Goal: Complete application form

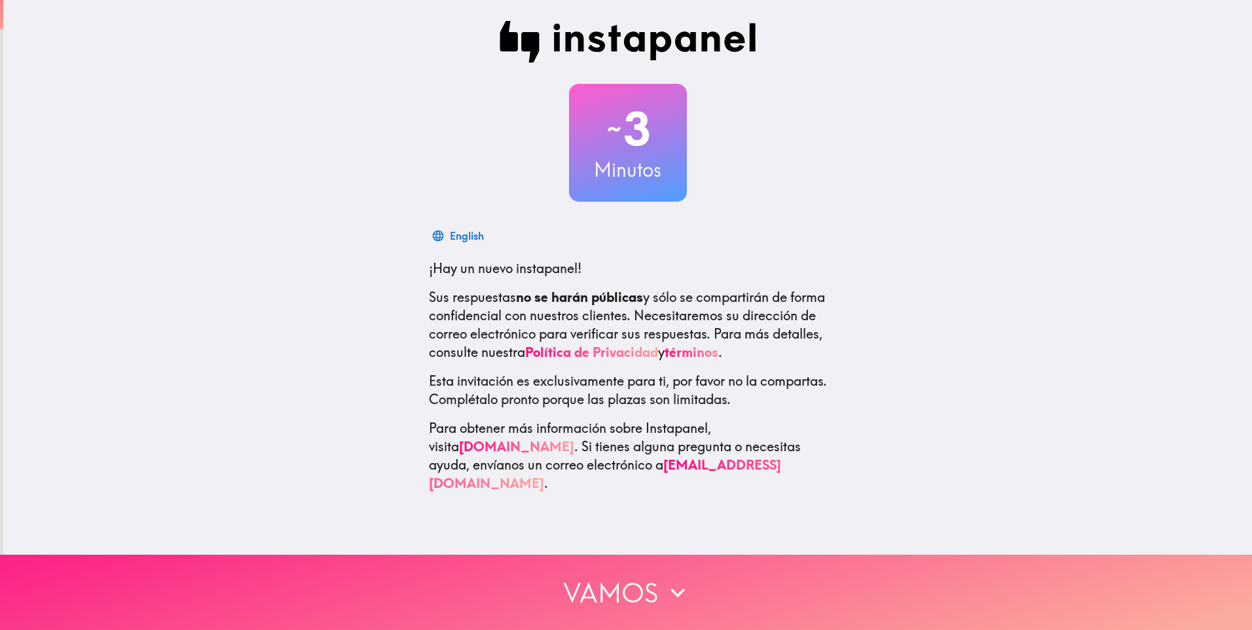
click at [636, 582] on button "Vamos" at bounding box center [626, 592] width 1252 height 75
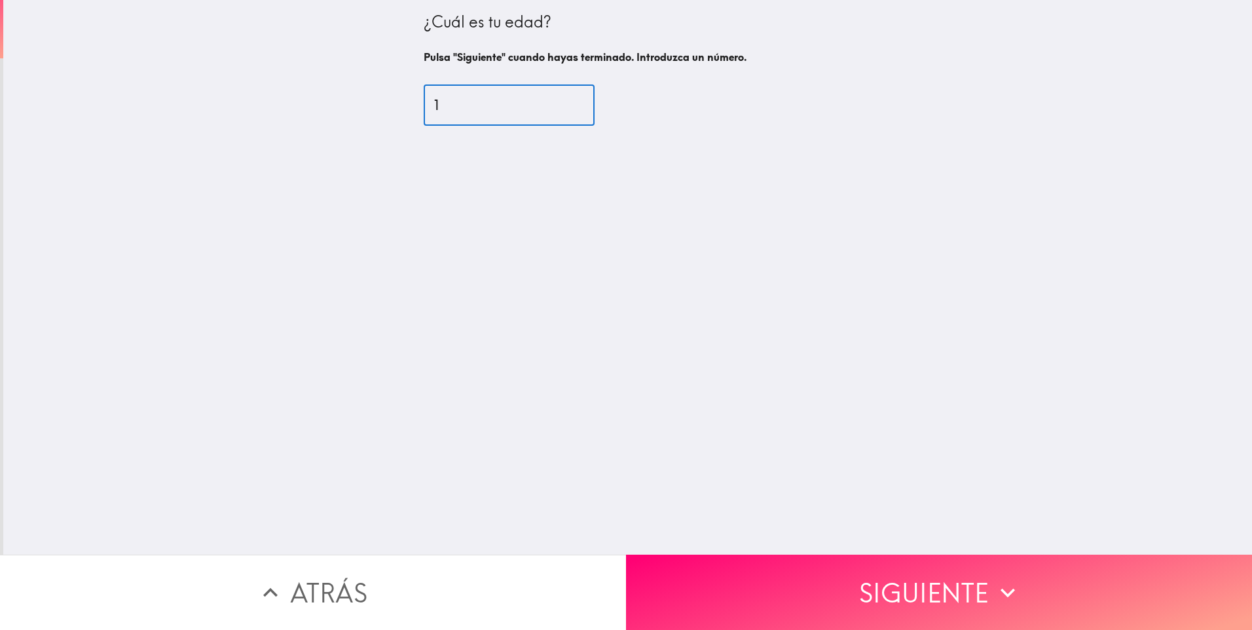
type input "1"
click at [562, 101] on input "1" at bounding box center [509, 105] width 171 height 41
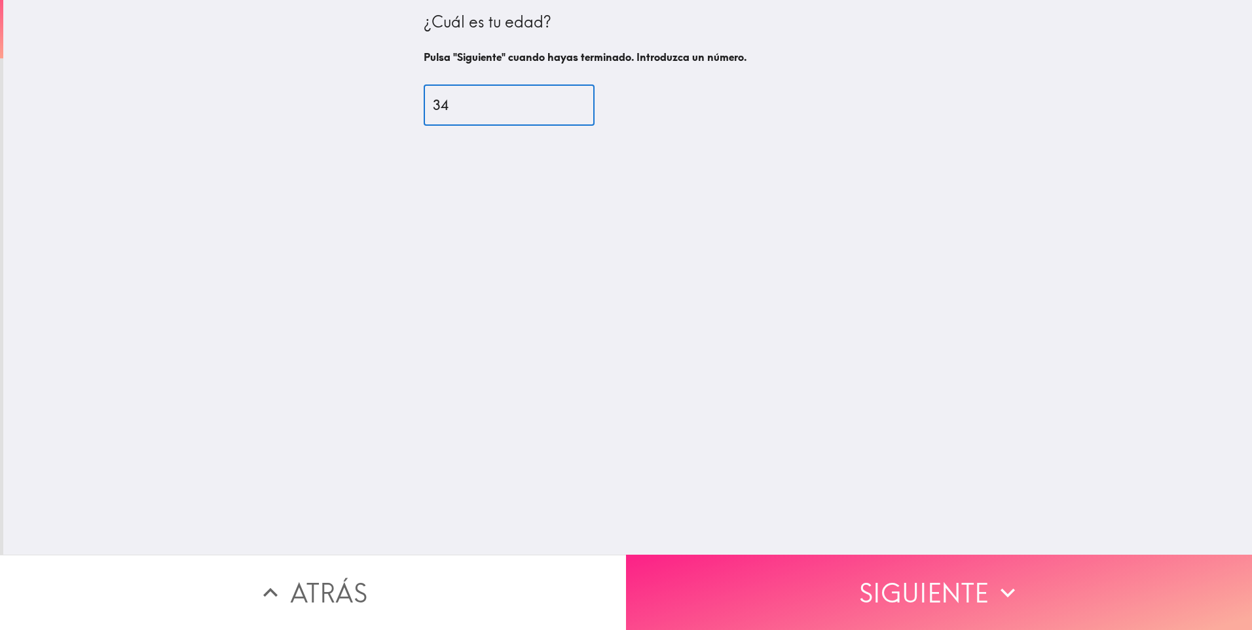
type input "34"
click at [975, 566] on button "Siguiente" at bounding box center [939, 592] width 626 height 75
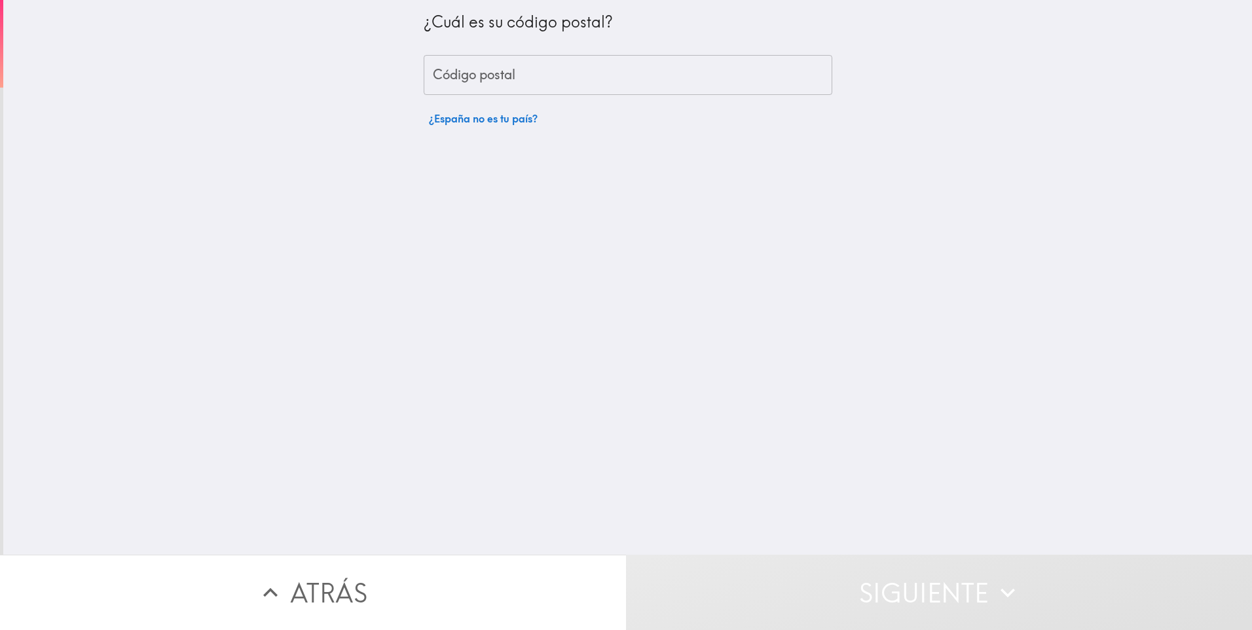
click at [481, 75] on input "Código postal" at bounding box center [628, 75] width 409 height 41
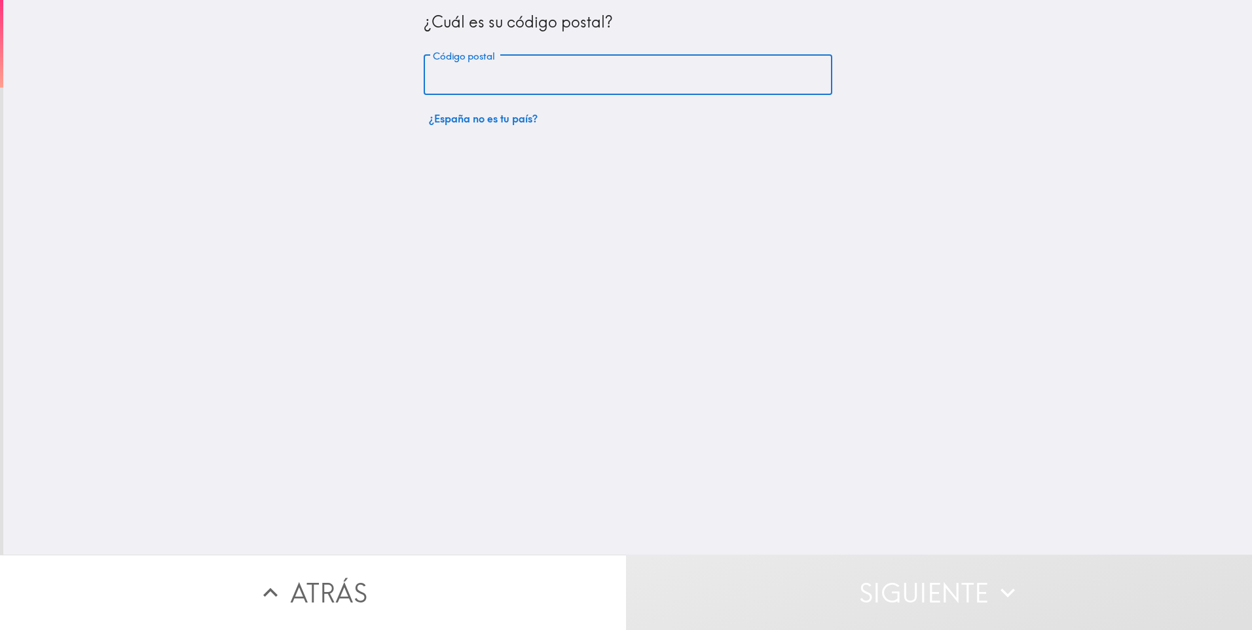
type input "24404"
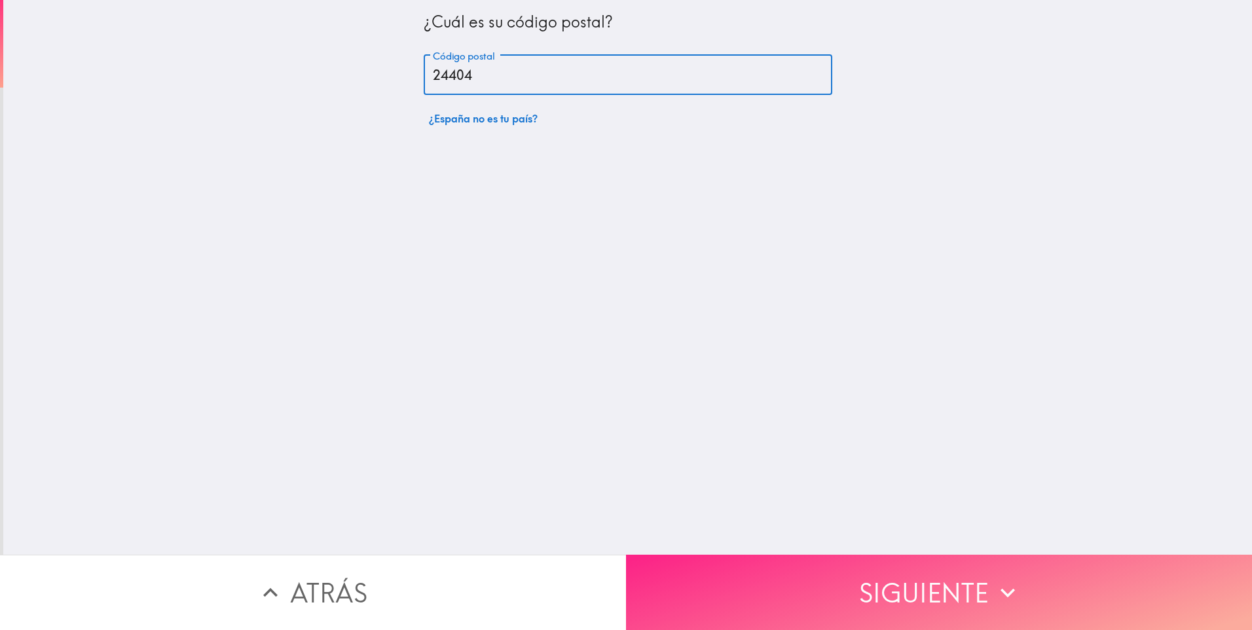
click at [846, 570] on button "Siguiente" at bounding box center [939, 592] width 626 height 75
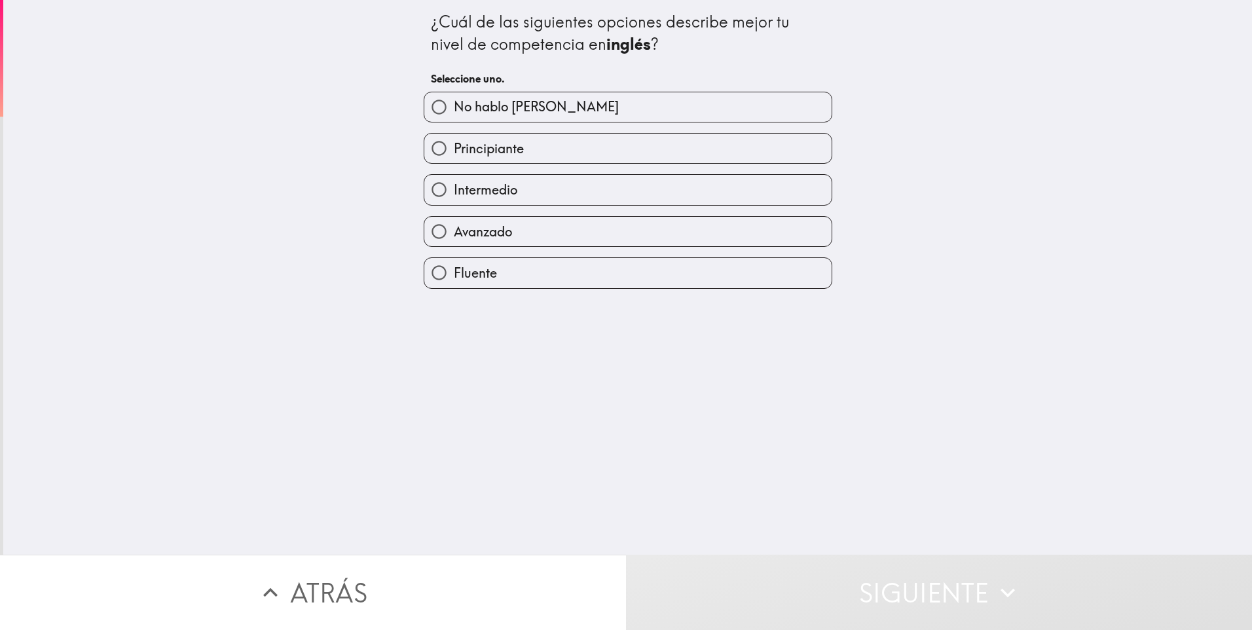
click at [492, 151] on span "Principiante" at bounding box center [489, 148] width 70 height 18
click at [454, 151] on input "Principiante" at bounding box center [438, 148] width 29 height 29
radio input "true"
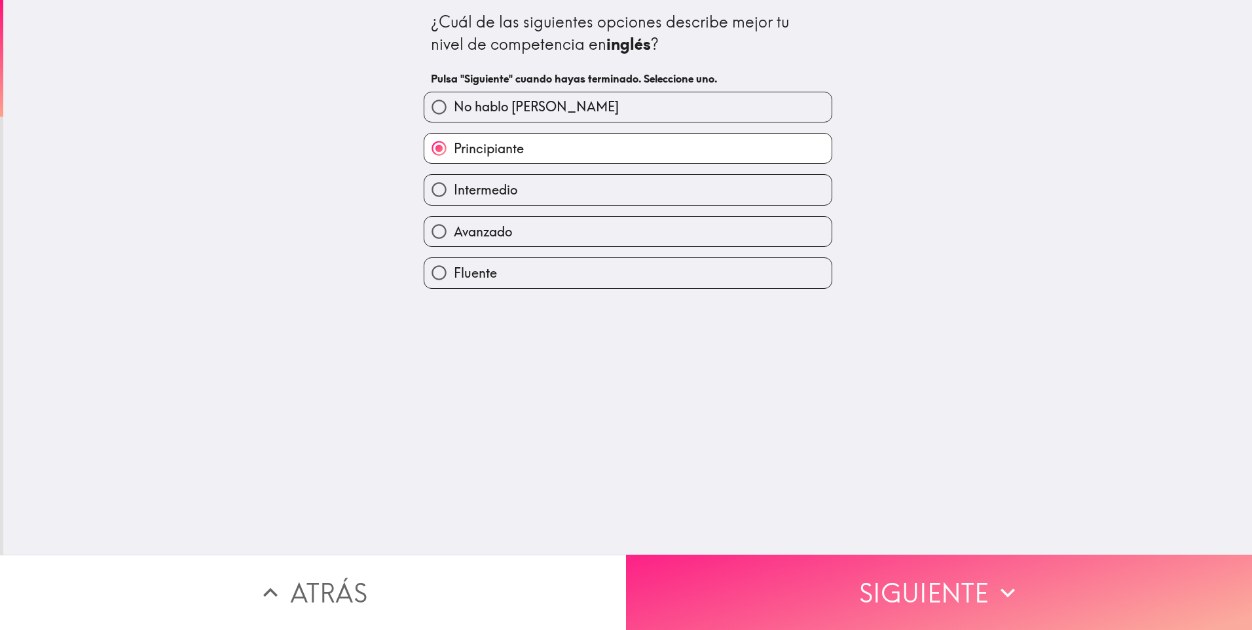
click at [917, 593] on button "Siguiente" at bounding box center [939, 592] width 626 height 75
